Goal: Information Seeking & Learning: Check status

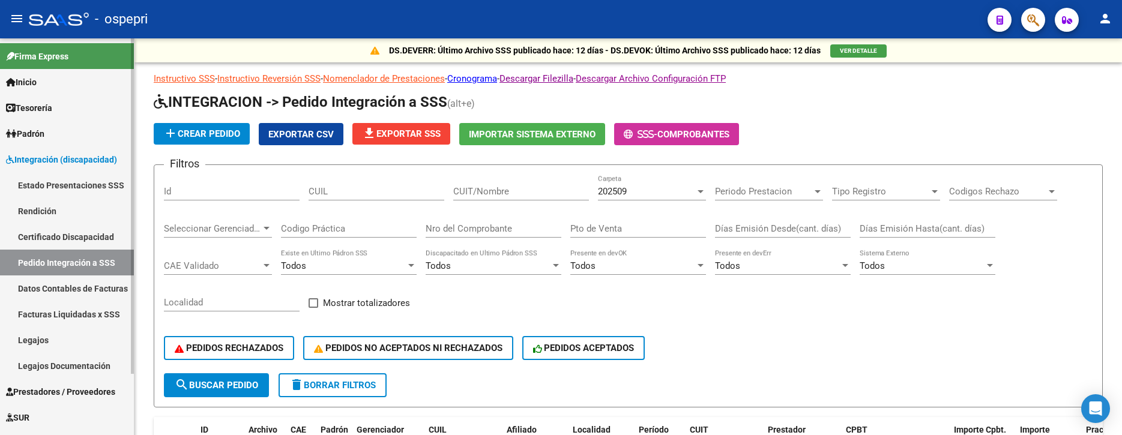
click at [89, 263] on link "Pedido Integración a SSS" at bounding box center [67, 263] width 134 height 26
click at [73, 157] on span "Integración (discapacidad)" at bounding box center [61, 159] width 111 height 13
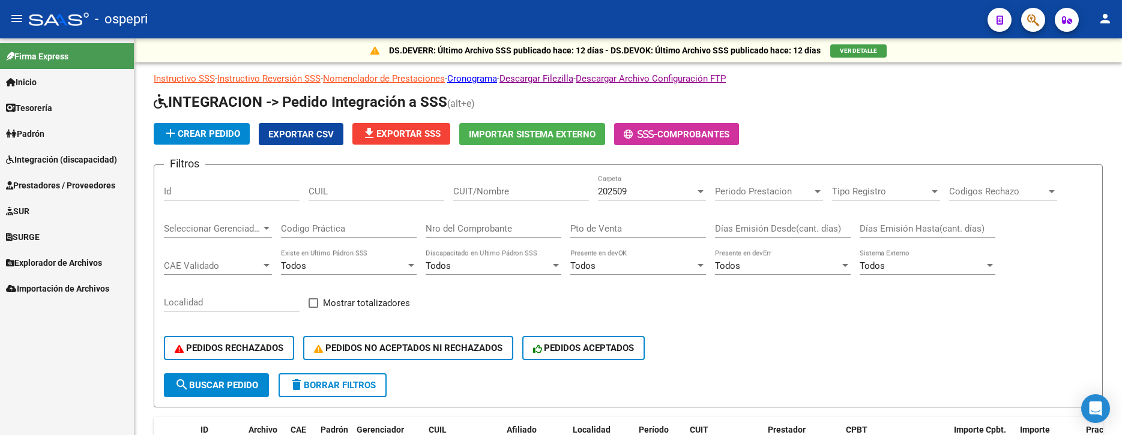
click at [78, 182] on span "Prestadores / Proveedores" at bounding box center [60, 185] width 109 height 13
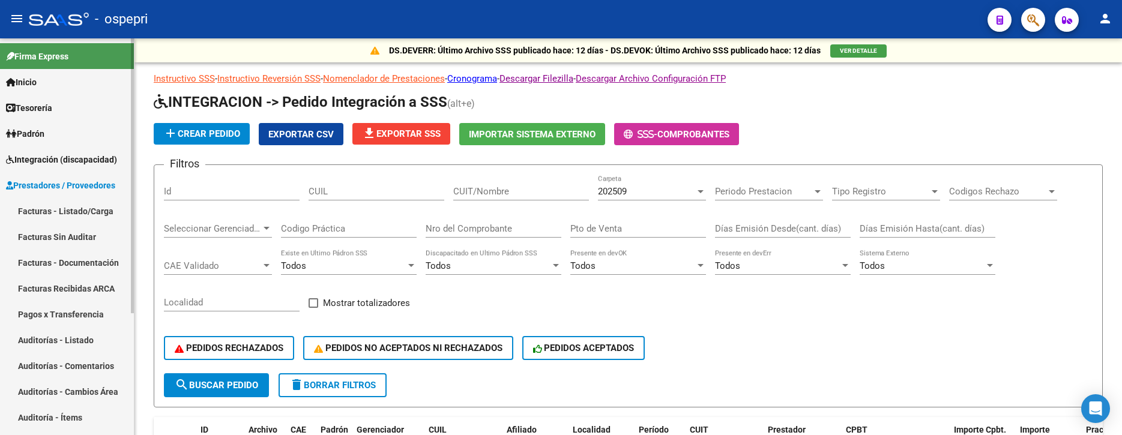
click at [77, 211] on link "Facturas - Listado/Carga" at bounding box center [67, 211] width 134 height 26
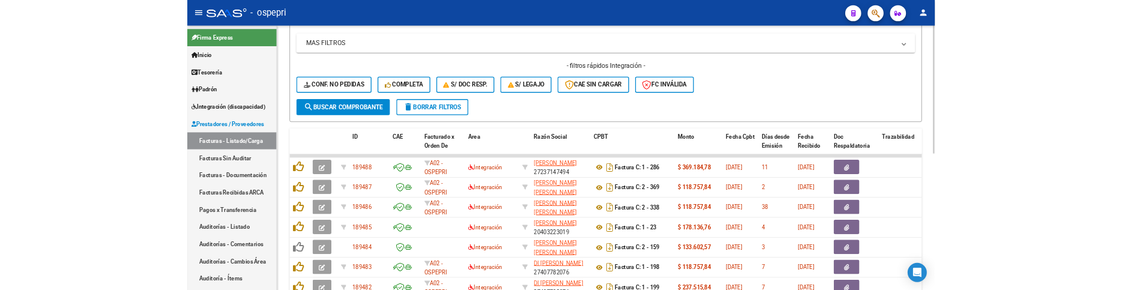
scroll to position [16, 0]
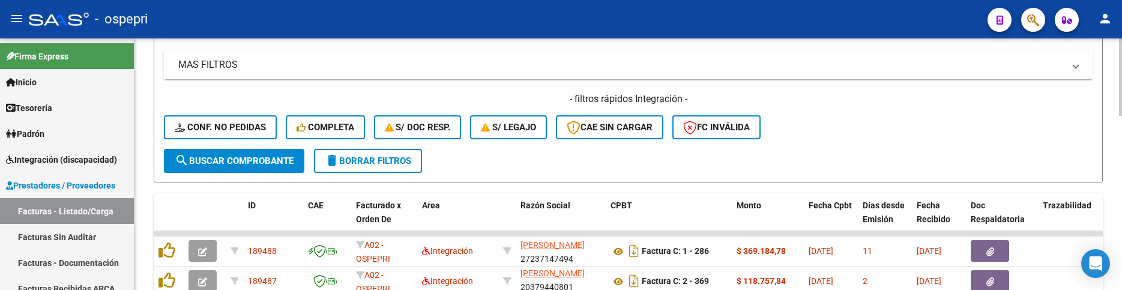
click at [876, 113] on div "- filtros rápidos Integración - Conf. no pedidas Completa S/ Doc Resp. S/ legaj…" at bounding box center [628, 120] width 929 height 56
click at [896, 153] on form "Filtros Id Area Area Seleccionar Gerenciador Seleccionar Gerenciador No Confirm…" at bounding box center [628, 42] width 949 height 281
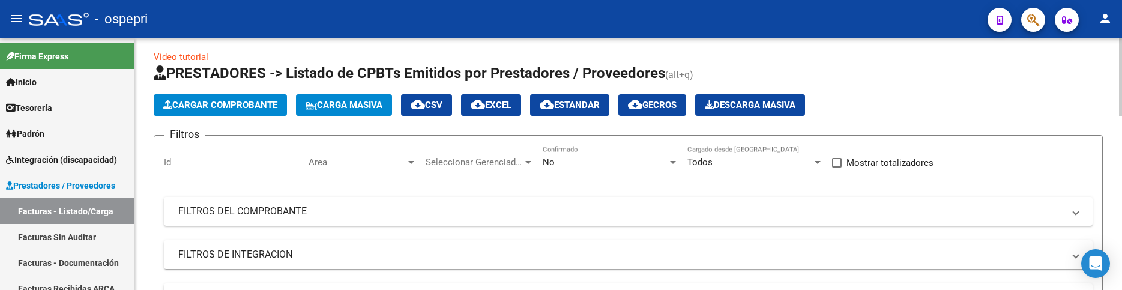
scroll to position [0, 0]
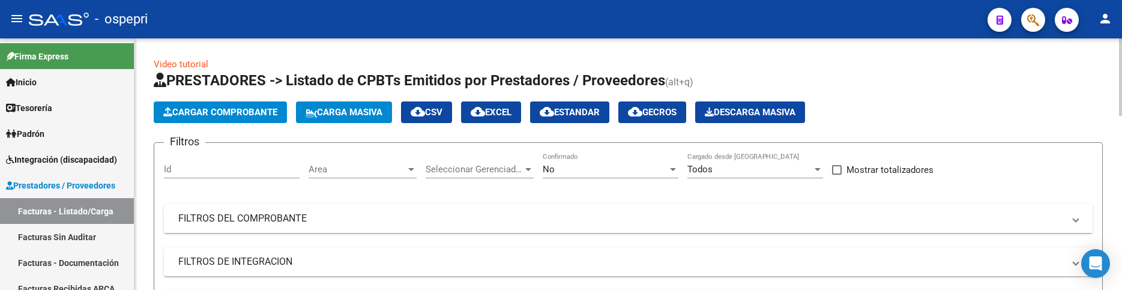
click at [813, 212] on mat-panel-title "FILTROS DEL COMPROBANTE" at bounding box center [620, 218] width 885 height 13
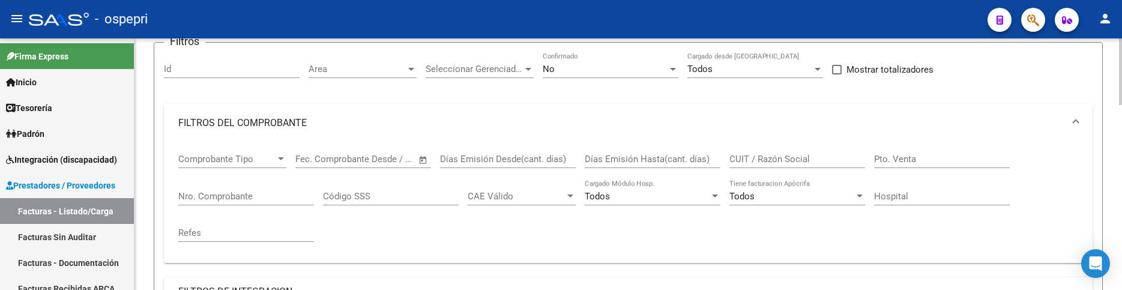
scroll to position [120, 0]
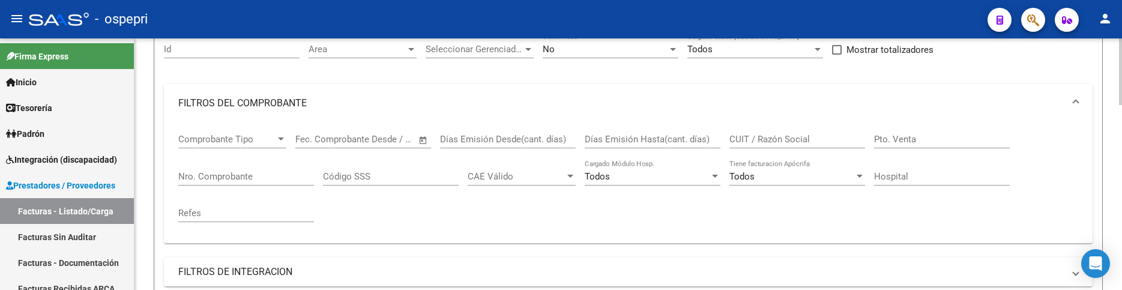
click at [790, 139] on input "CUIT / Razón Social" at bounding box center [797, 139] width 136 height 11
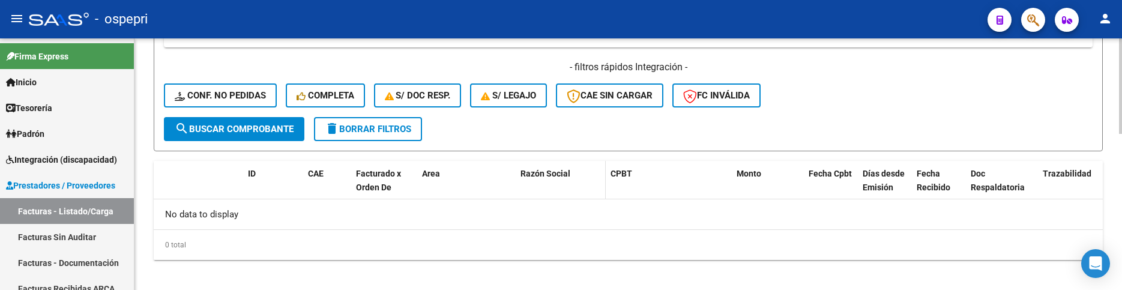
scroll to position [411, 0]
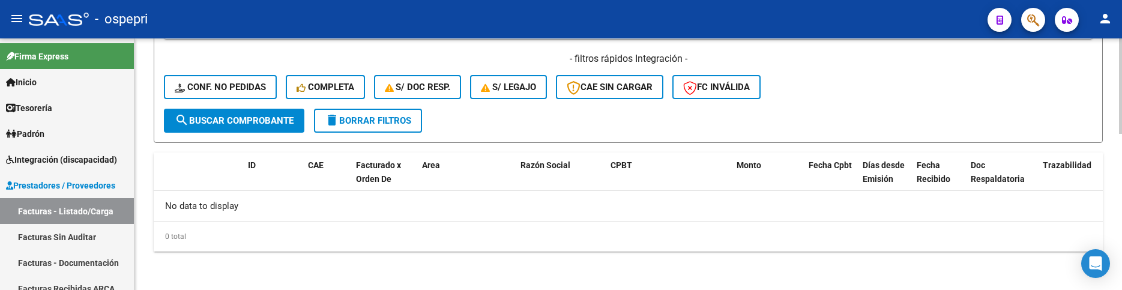
click at [268, 116] on span "search Buscar Comprobante" at bounding box center [234, 120] width 119 height 11
click at [850, 101] on div "- filtros rápidos Integración - Conf. no pedidas Completa S/ Doc Resp. S/ legaj…" at bounding box center [628, 80] width 929 height 56
click at [908, 104] on div "- filtros rápidos Integración - Conf. no pedidas Completa S/ Doc Resp. S/ legaj…" at bounding box center [628, 80] width 929 height 56
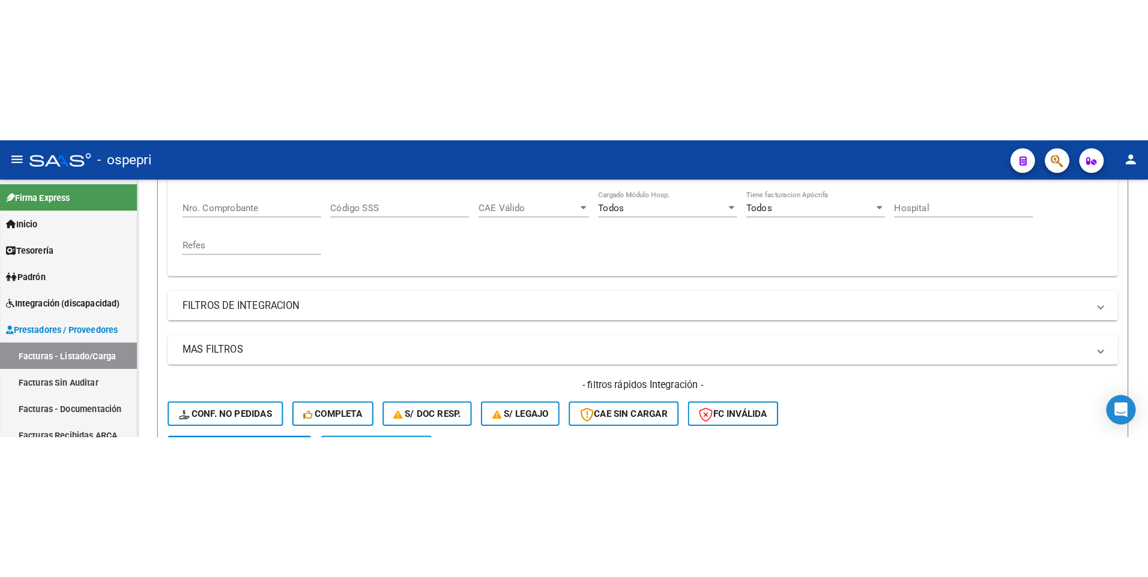
scroll to position [123, 0]
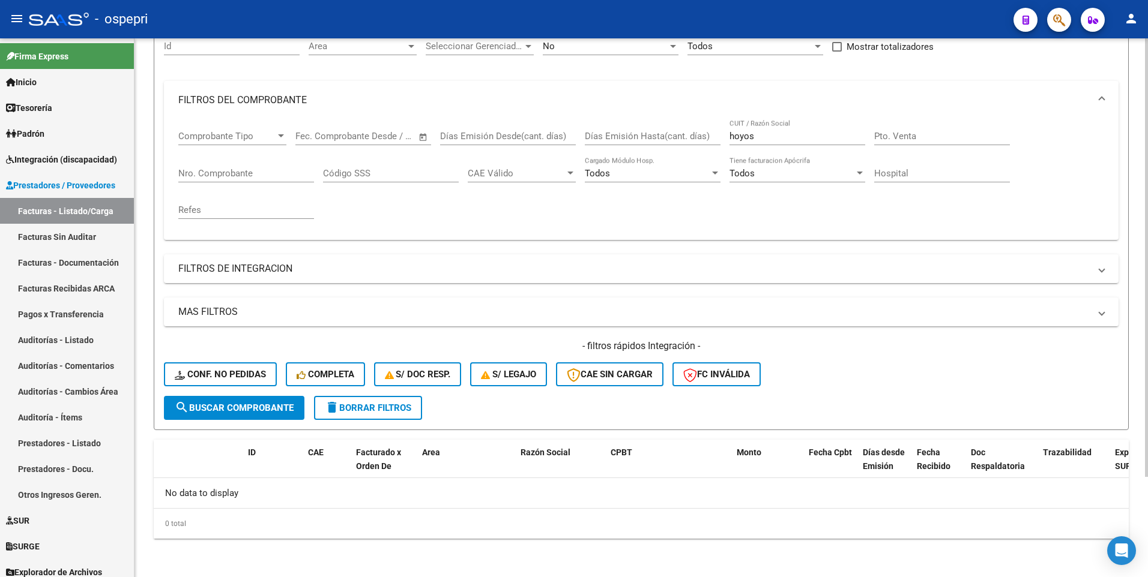
click at [877, 396] on form "Filtros Id Area Area Seleccionar Gerenciador Seleccionar Gerenciador No Confirm…" at bounding box center [641, 224] width 975 height 411
click at [758, 142] on div "hoyos CUIT / Razón Social" at bounding box center [797, 132] width 136 height 26
click at [259, 411] on span "search Buscar Comprobante" at bounding box center [234, 408] width 119 height 11
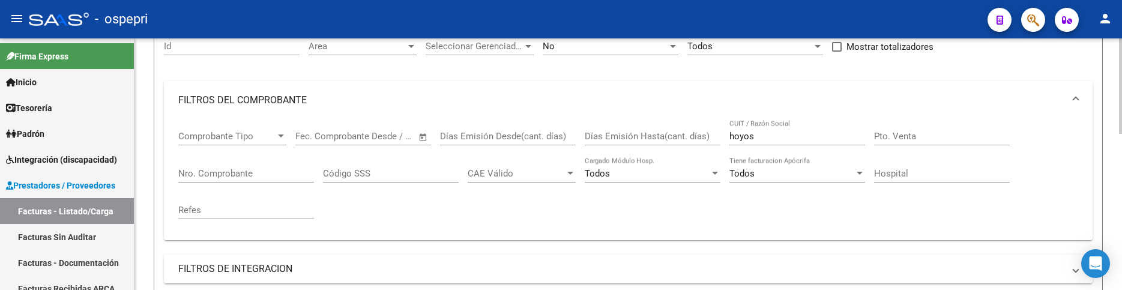
click at [1055, 193] on div "Comprobante Tipo Comprobante Tipo Fecha inicio – Fecha fin Fec. Comprobante Des…" at bounding box center [628, 174] width 900 height 111
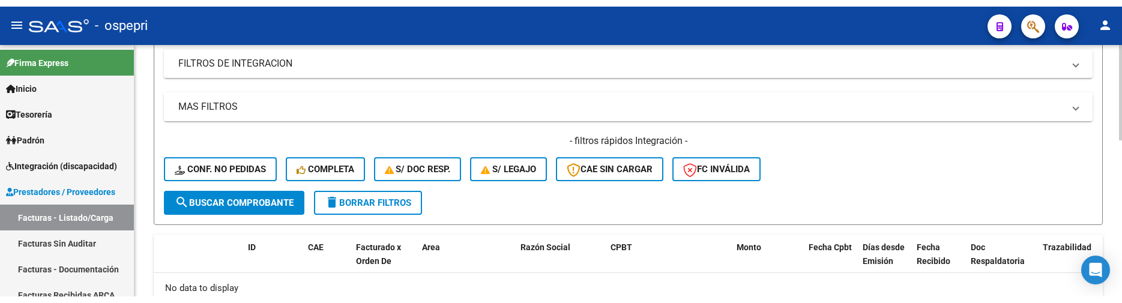
scroll to position [411, 0]
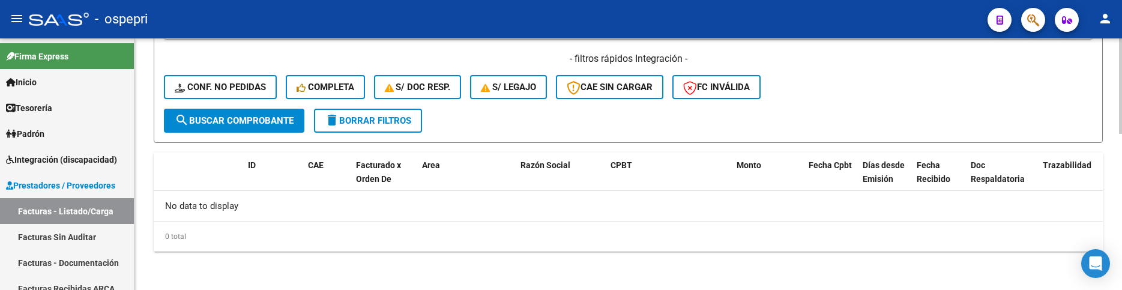
click at [846, 85] on div "- filtros rápidos Integración - Conf. no pedidas Completa S/ Doc Resp. S/ legaj…" at bounding box center [628, 80] width 929 height 56
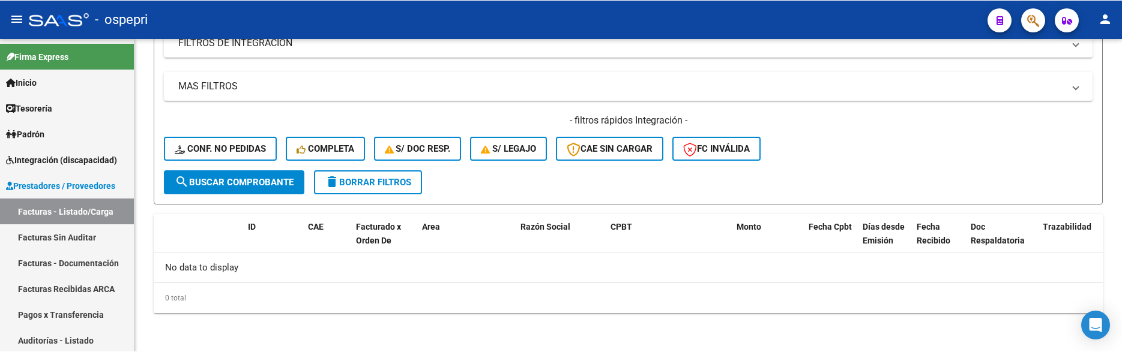
scroll to position [348, 0]
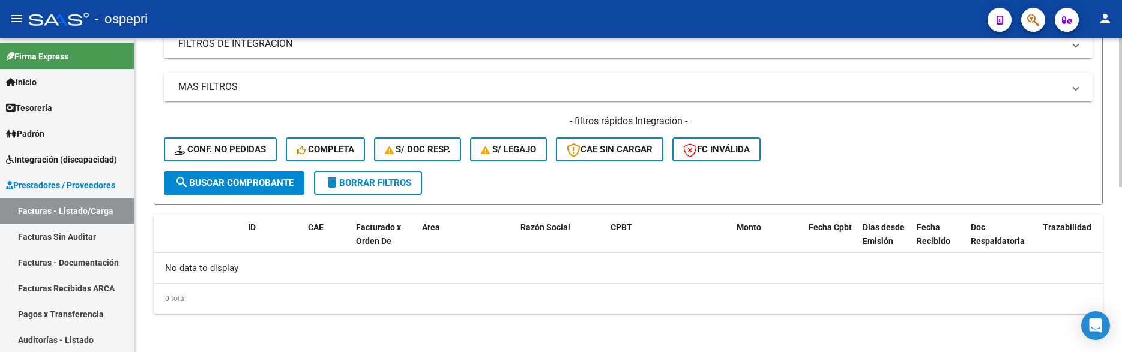
click at [889, 172] on form "Filtros Id Area Area Seleccionar Gerenciador Seleccionar Gerenciador No Confirm…" at bounding box center [628, -1] width 949 height 411
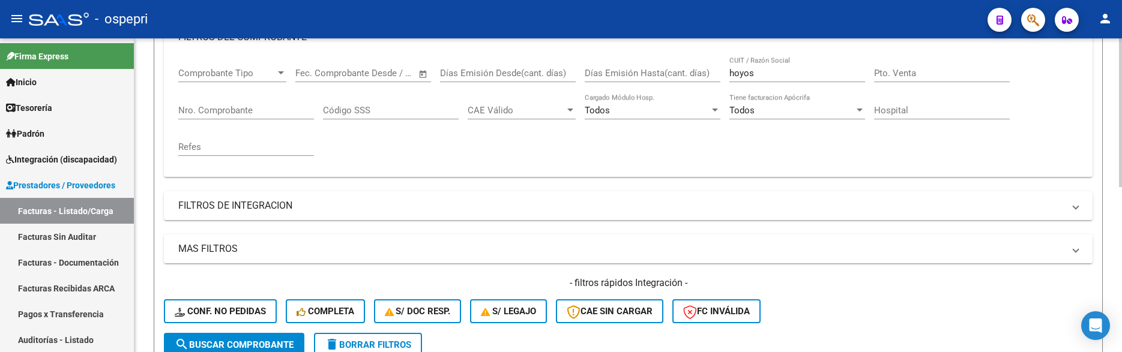
scroll to position [168, 0]
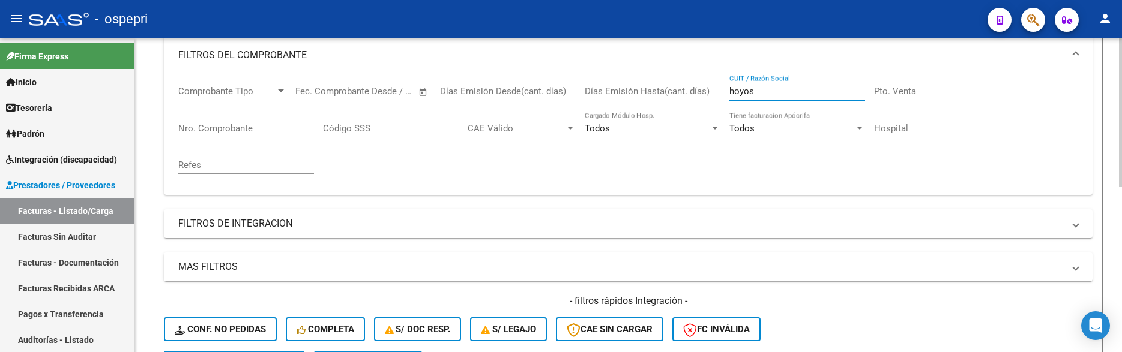
drag, startPoint x: 772, startPoint y: 91, endPoint x: 714, endPoint y: 88, distance: 58.3
click at [714, 88] on div "Comprobante Tipo Comprobante Tipo Fecha inicio – Fecha fin Fec. Comprobante Des…" at bounding box center [628, 129] width 900 height 111
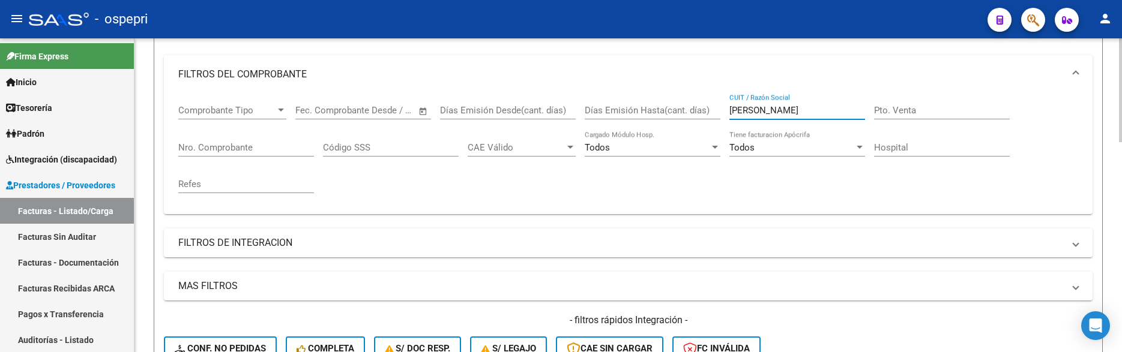
scroll to position [108, 0]
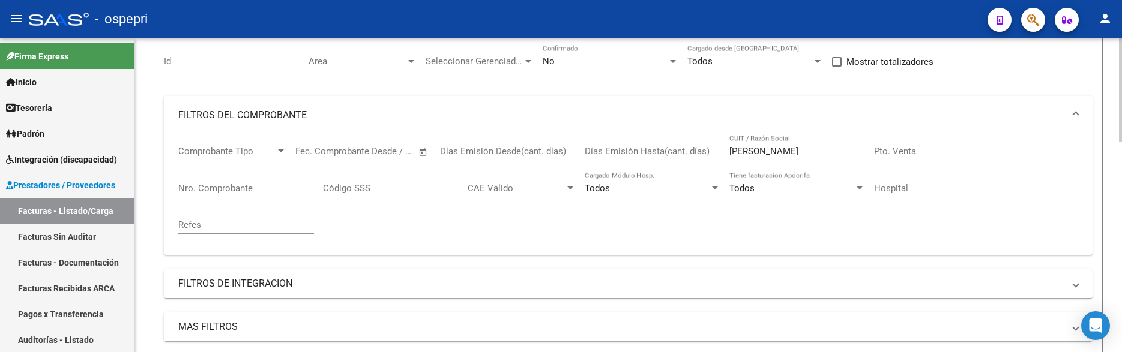
click at [772, 149] on input "lillo" at bounding box center [797, 151] width 136 height 11
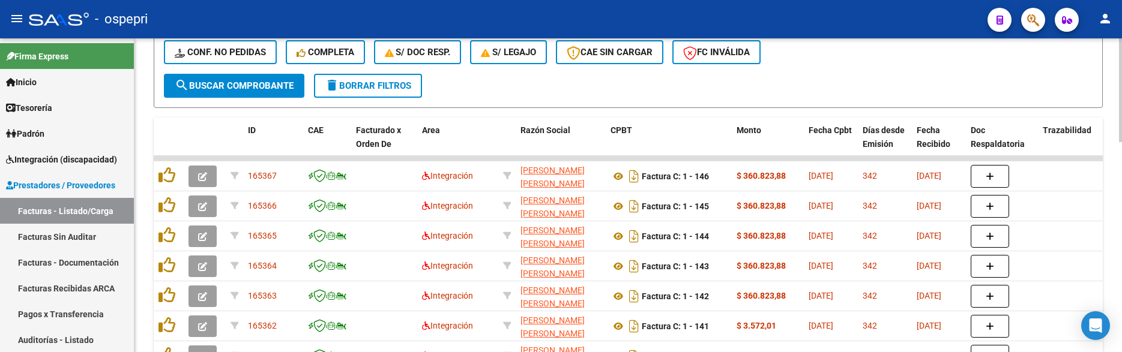
scroll to position [468, 0]
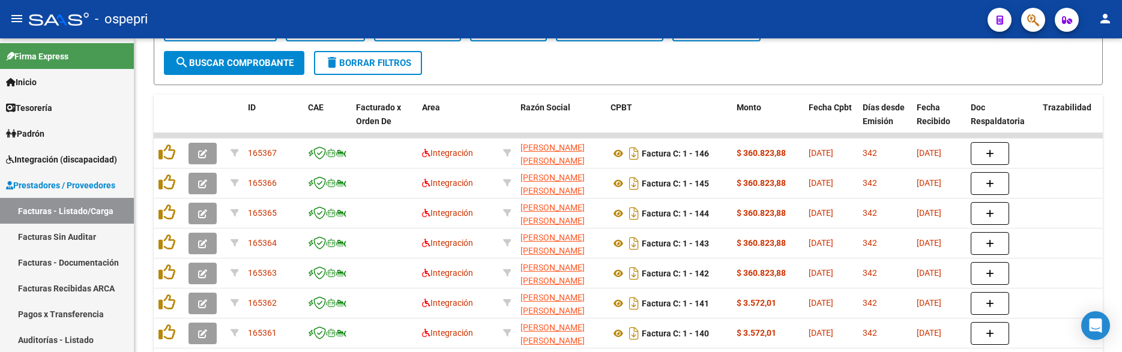
type input "lillo maria luciana"
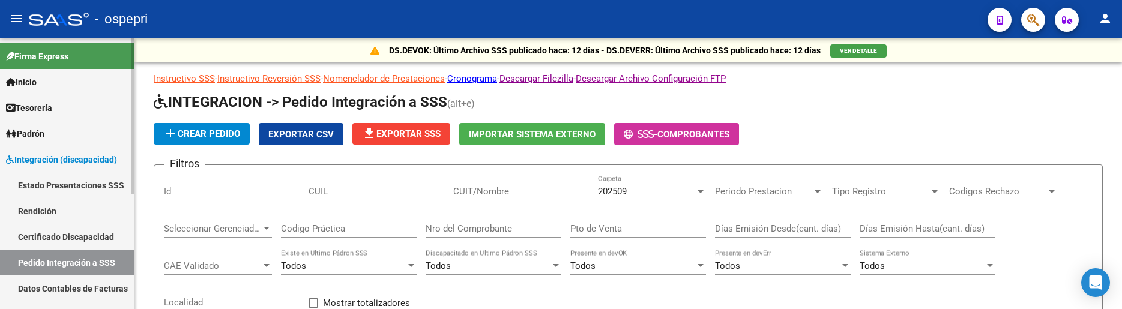
click at [83, 160] on span "Integración (discapacidad)" at bounding box center [61, 159] width 111 height 13
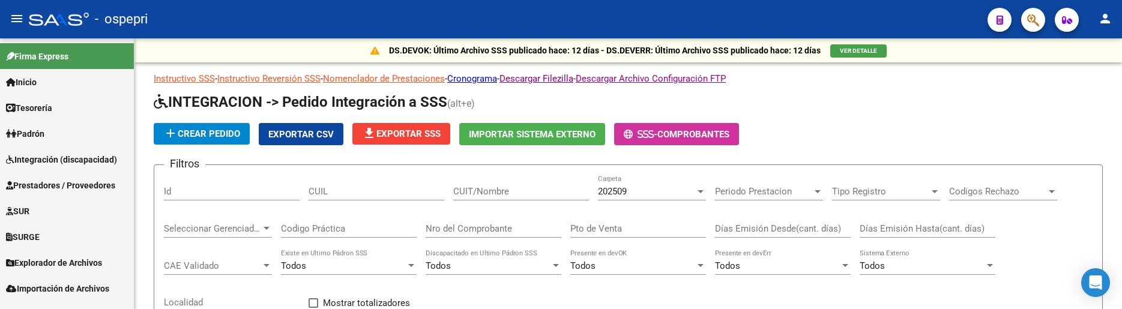
click at [83, 160] on span "Integración (discapacidad)" at bounding box center [61, 159] width 111 height 13
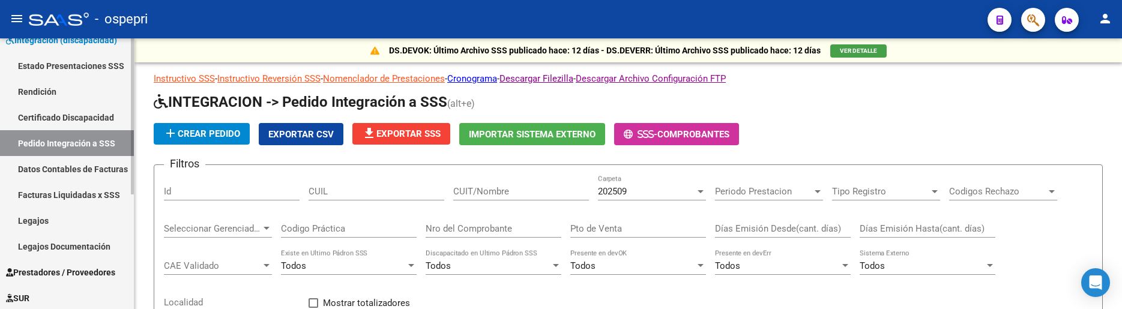
scroll to position [120, 0]
click at [38, 219] on link "Legajos" at bounding box center [67, 220] width 134 height 26
